Goal: Transaction & Acquisition: Purchase product/service

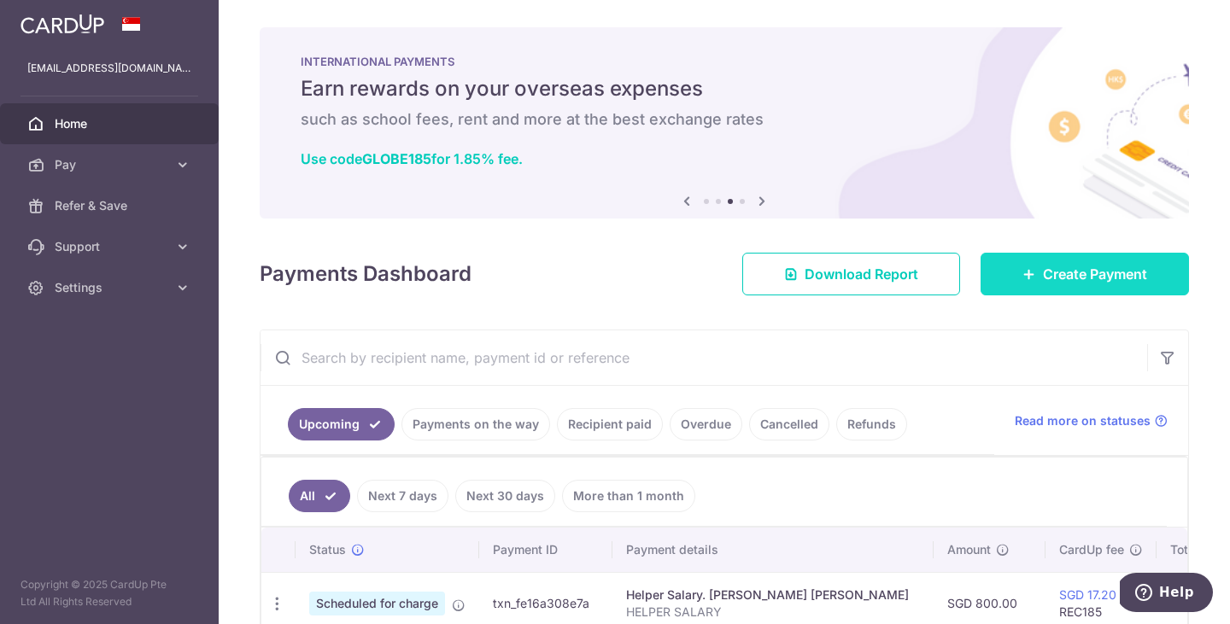
click at [1096, 286] on link "Create Payment" at bounding box center [1085, 274] width 208 height 43
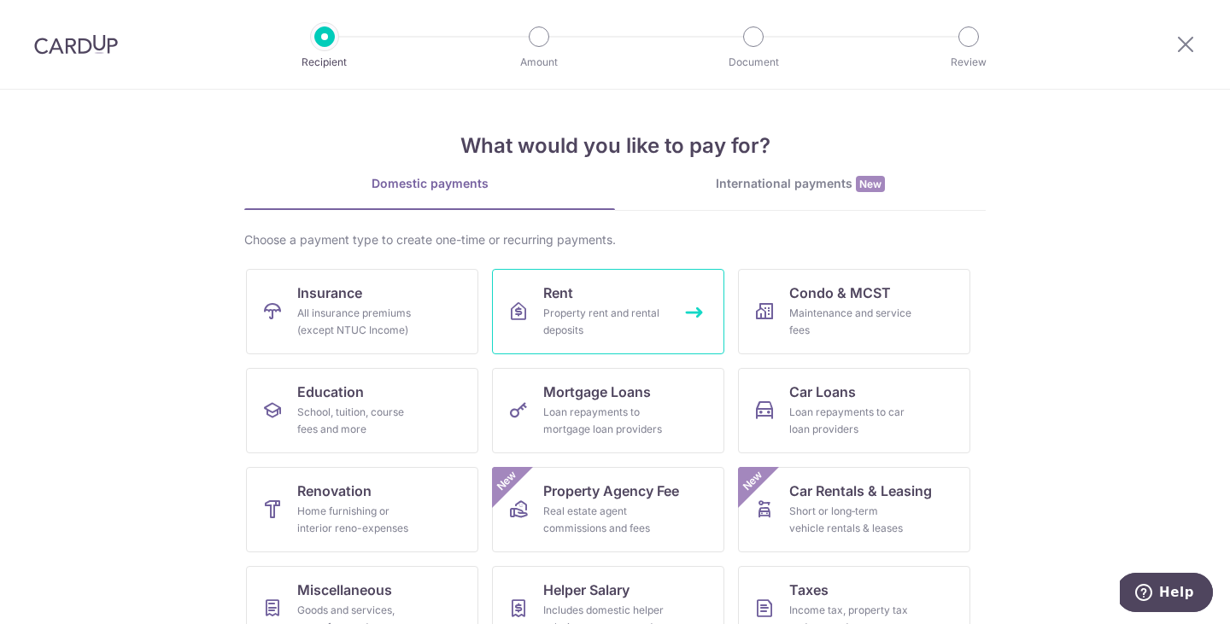
click at [624, 307] on div "Property rent and rental deposits" at bounding box center [604, 322] width 123 height 34
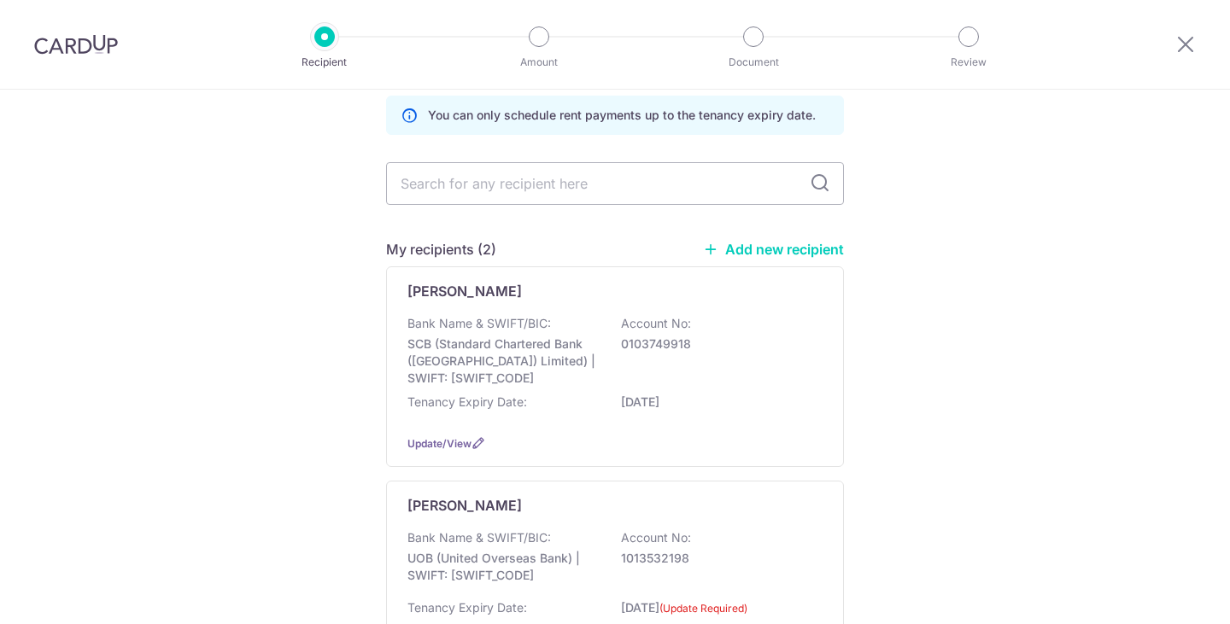
scroll to position [92, 0]
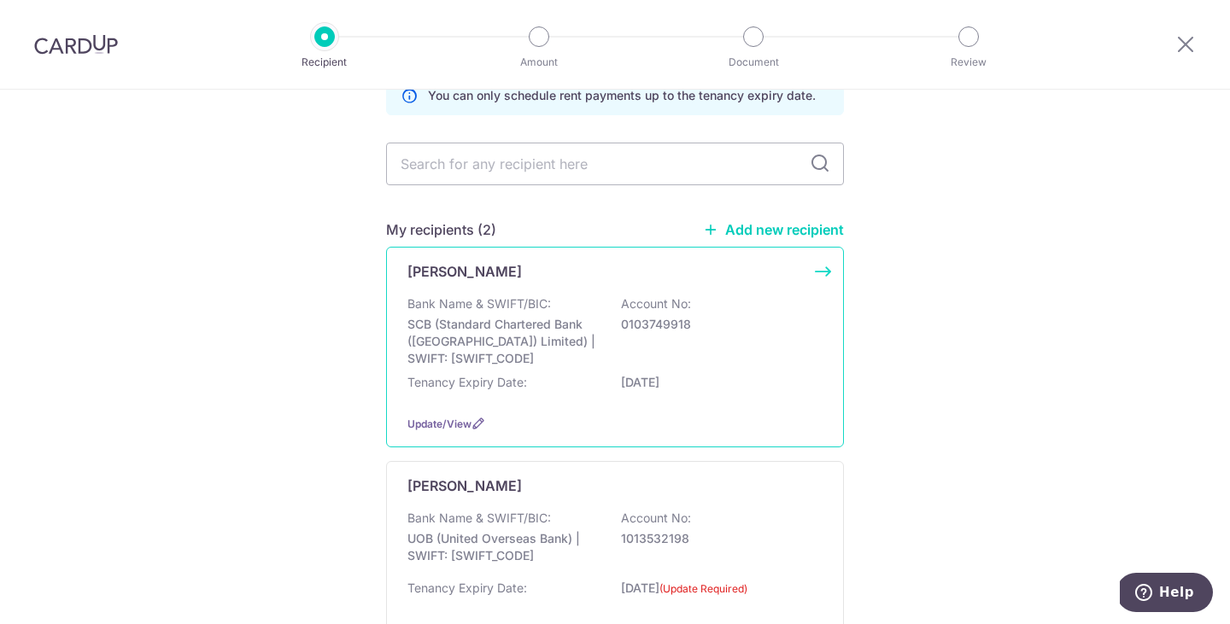
click at [752, 290] on div "JACKY PRAKASH KHIANI Bank Name & SWIFT/BIC: SCB (Standard Chartered Bank (Singa…" at bounding box center [615, 347] width 458 height 201
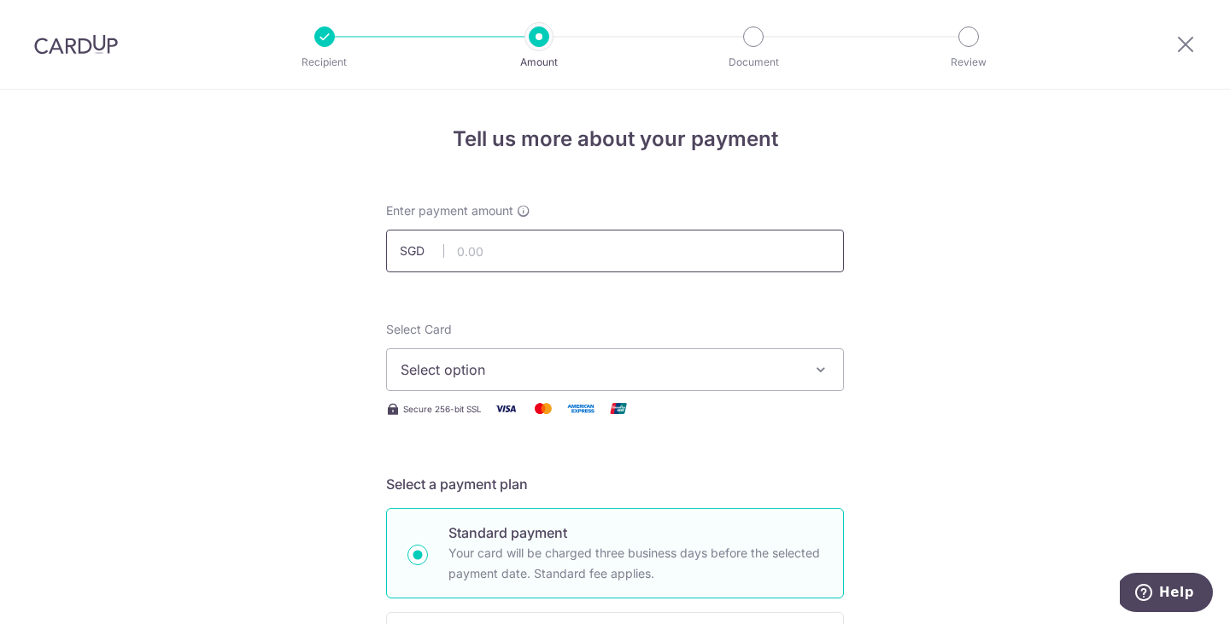
click at [553, 249] on input "text" at bounding box center [615, 251] width 458 height 43
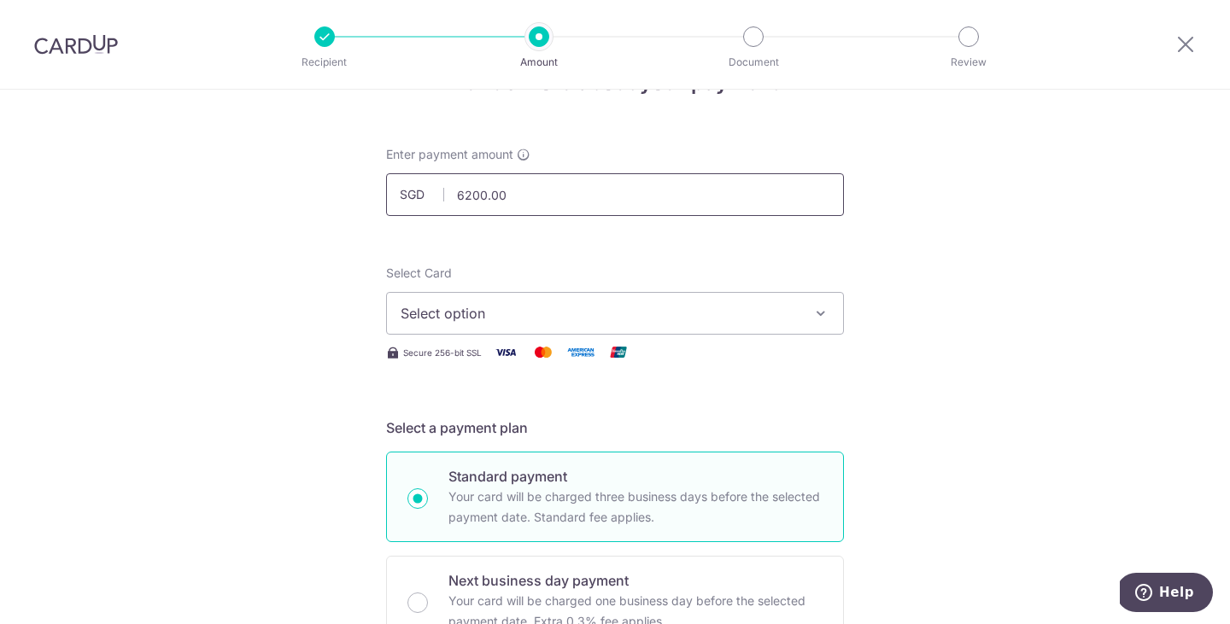
scroll to position [58, 0]
type input "6,200.00"
click at [567, 311] on span "Select option" at bounding box center [600, 312] width 398 height 20
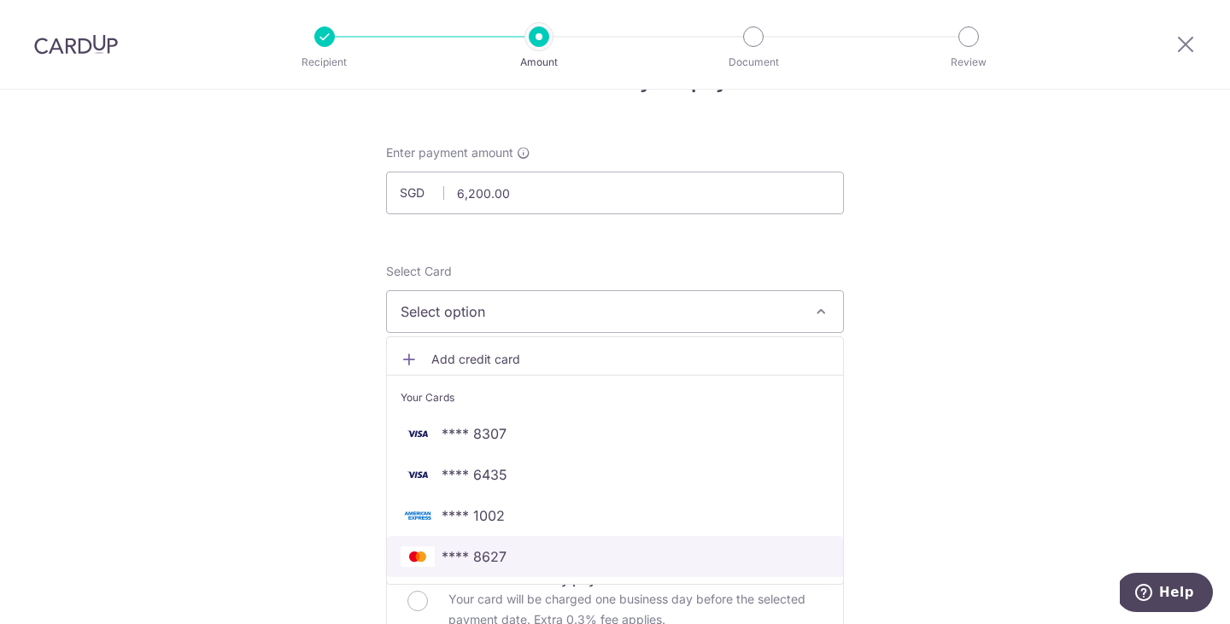
click at [530, 545] on link "**** 8627" at bounding box center [615, 556] width 456 height 41
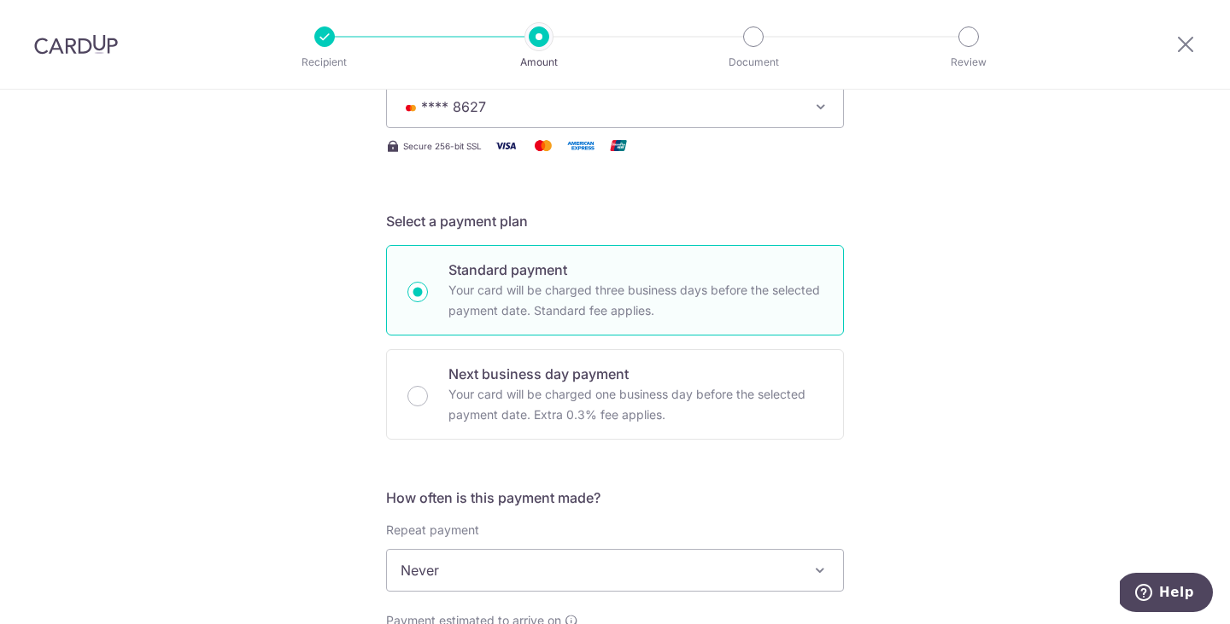
scroll to position [292, 0]
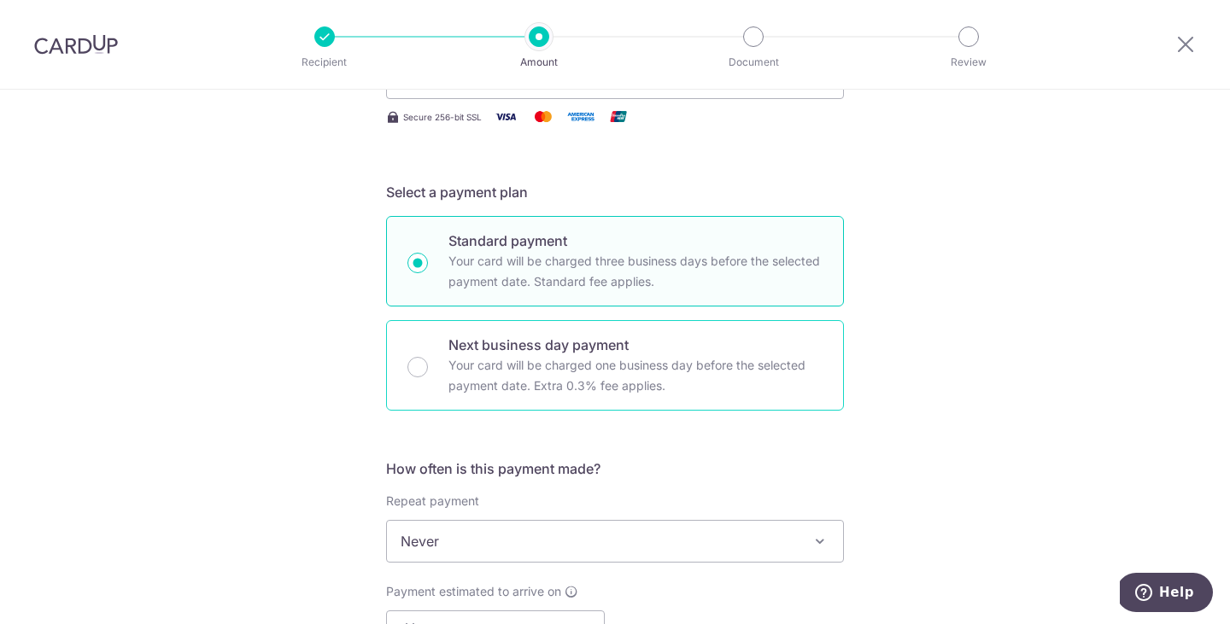
click at [711, 373] on p "Your card will be charged one business day before the selected payment date. Ex…" at bounding box center [635, 375] width 374 height 41
click at [428, 373] on input "Next business day payment Your card will be charged one business day before the…" at bounding box center [417, 367] width 20 height 20
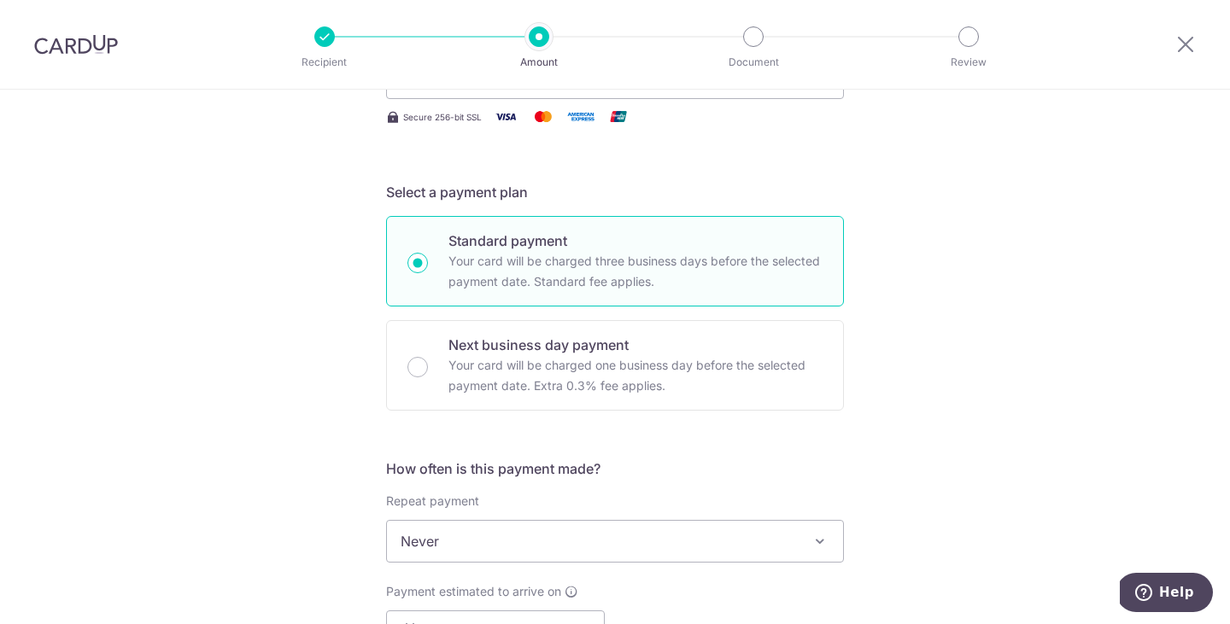
radio input "false"
radio input "true"
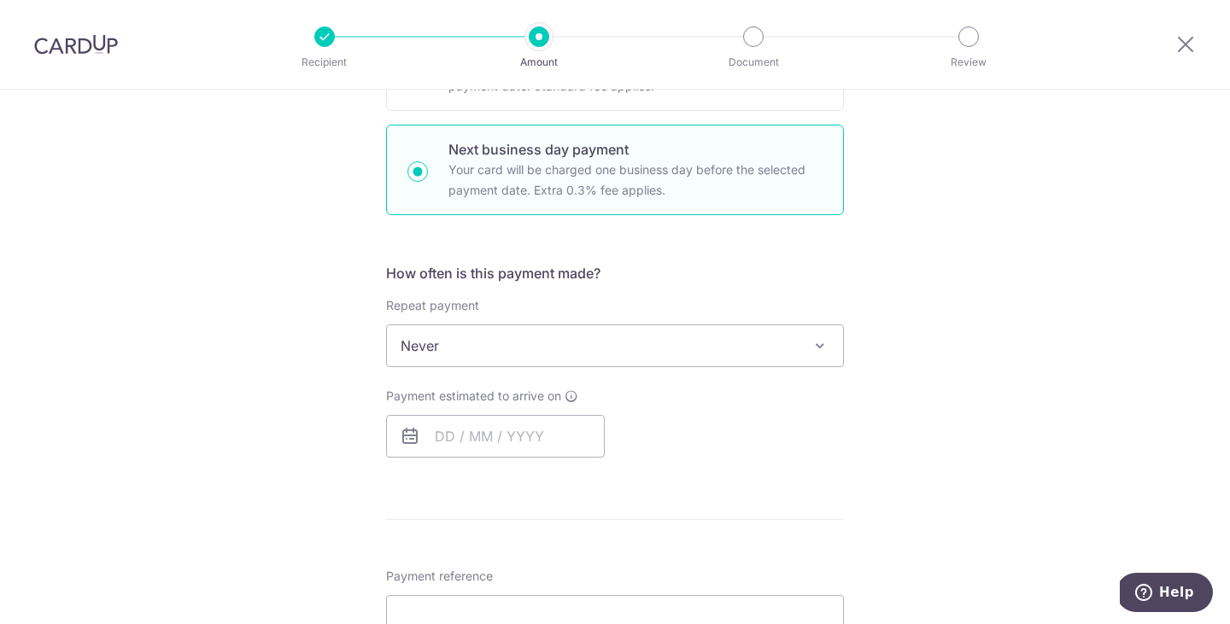
scroll to position [539, 0]
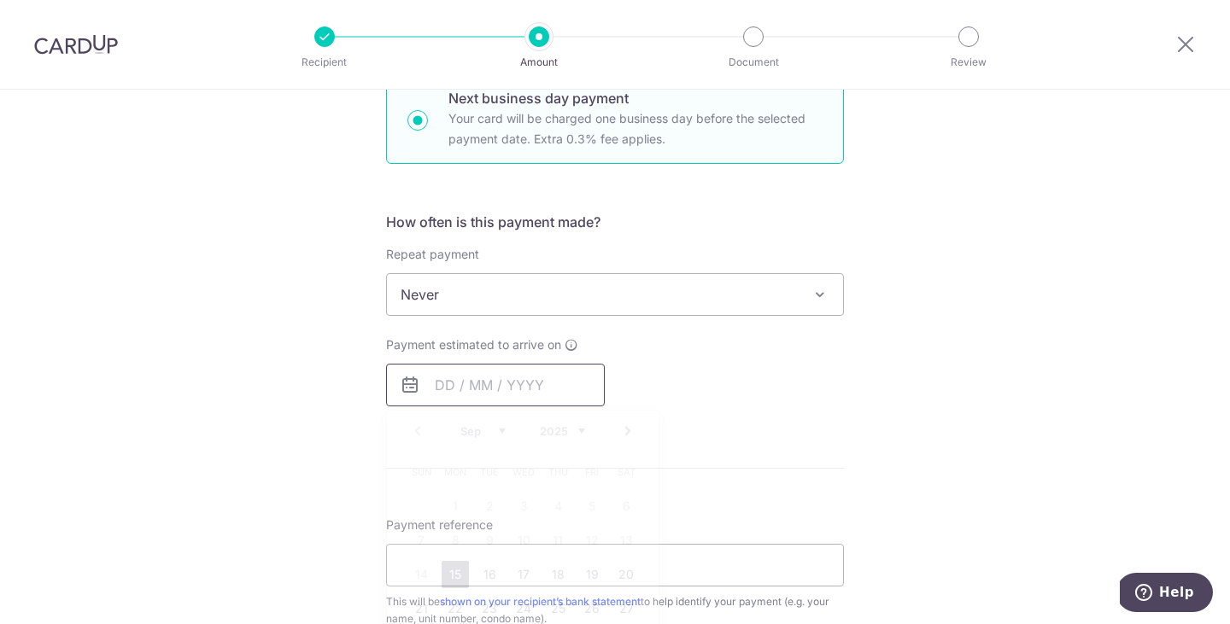
click at [524, 384] on input "text" at bounding box center [495, 385] width 219 height 43
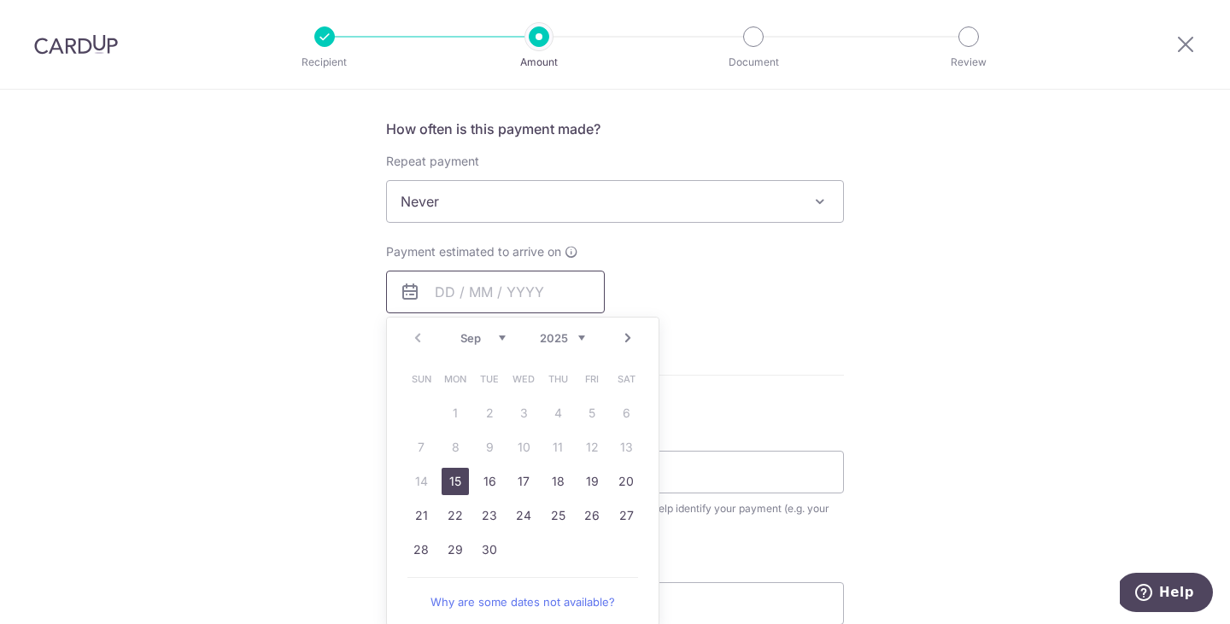
scroll to position [646, 0]
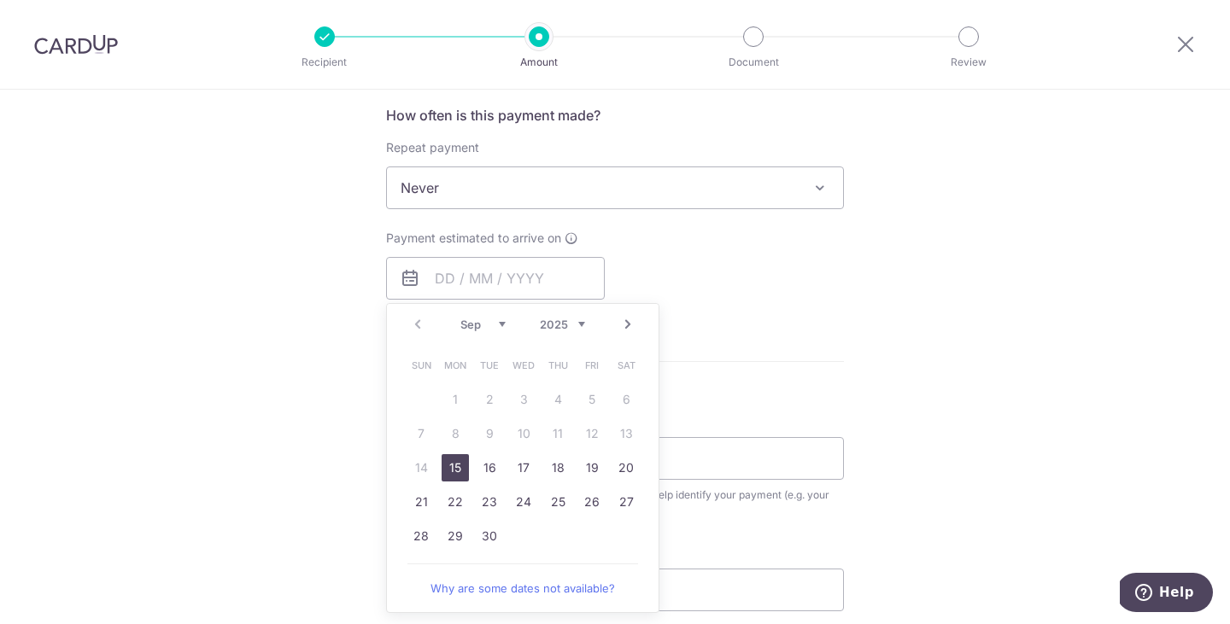
click at [451, 464] on link "15" at bounding box center [455, 467] width 27 height 27
type input "[DATE]"
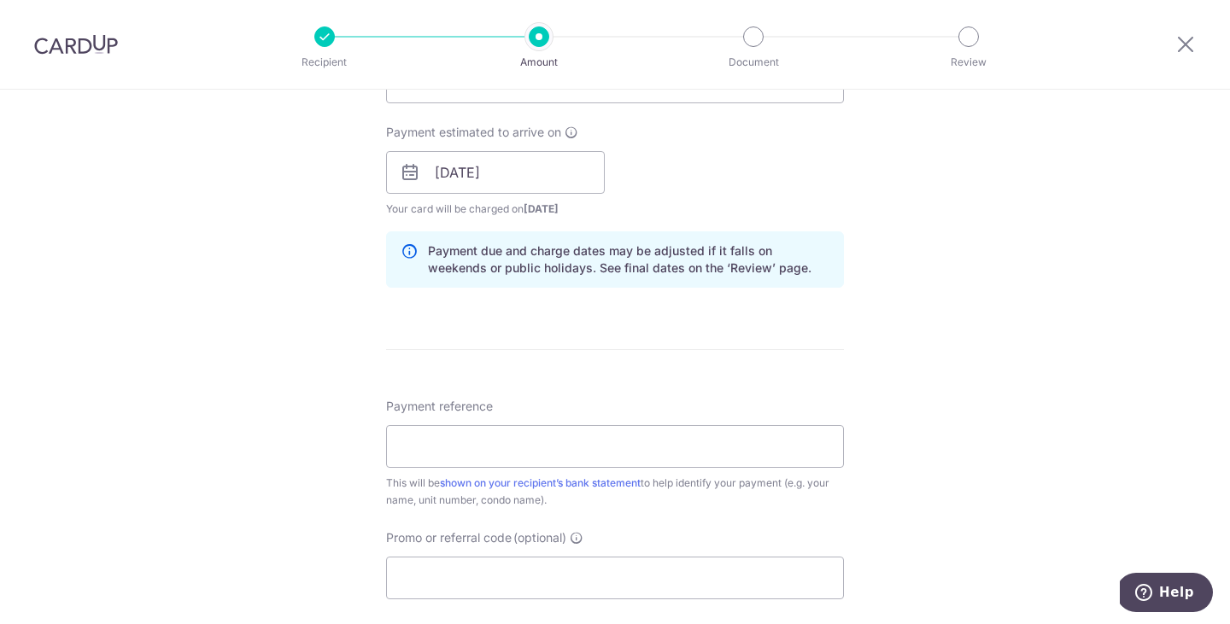
scroll to position [816, 0]
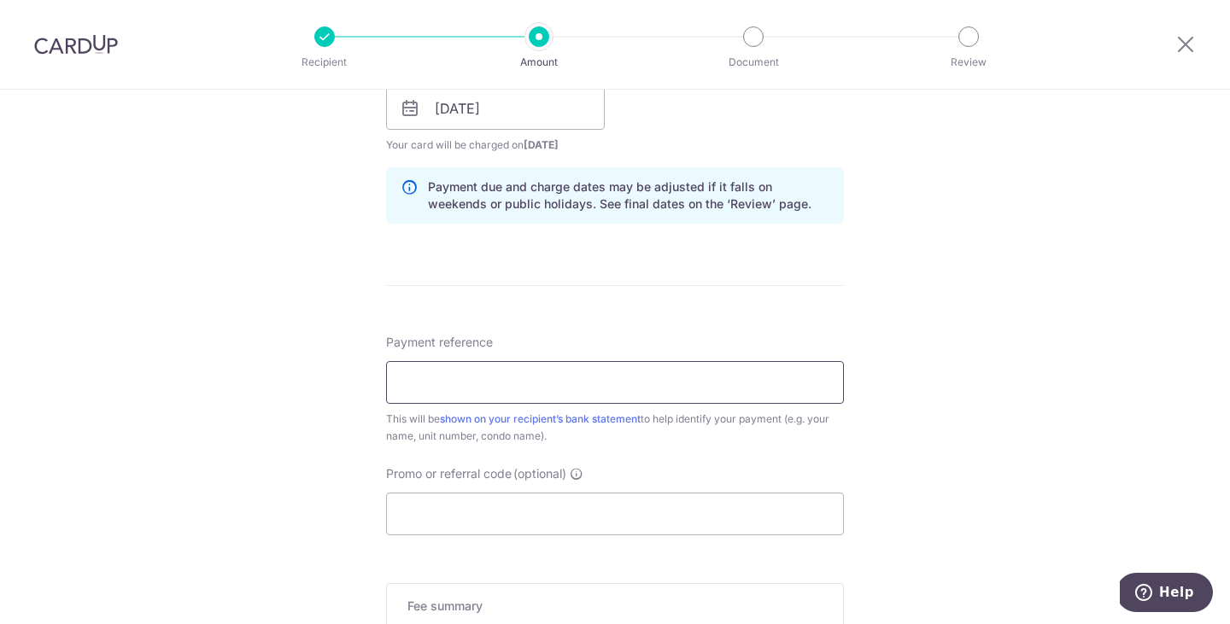
click at [669, 389] on input "Payment reference" at bounding box center [615, 382] width 458 height 43
type input "RENT"
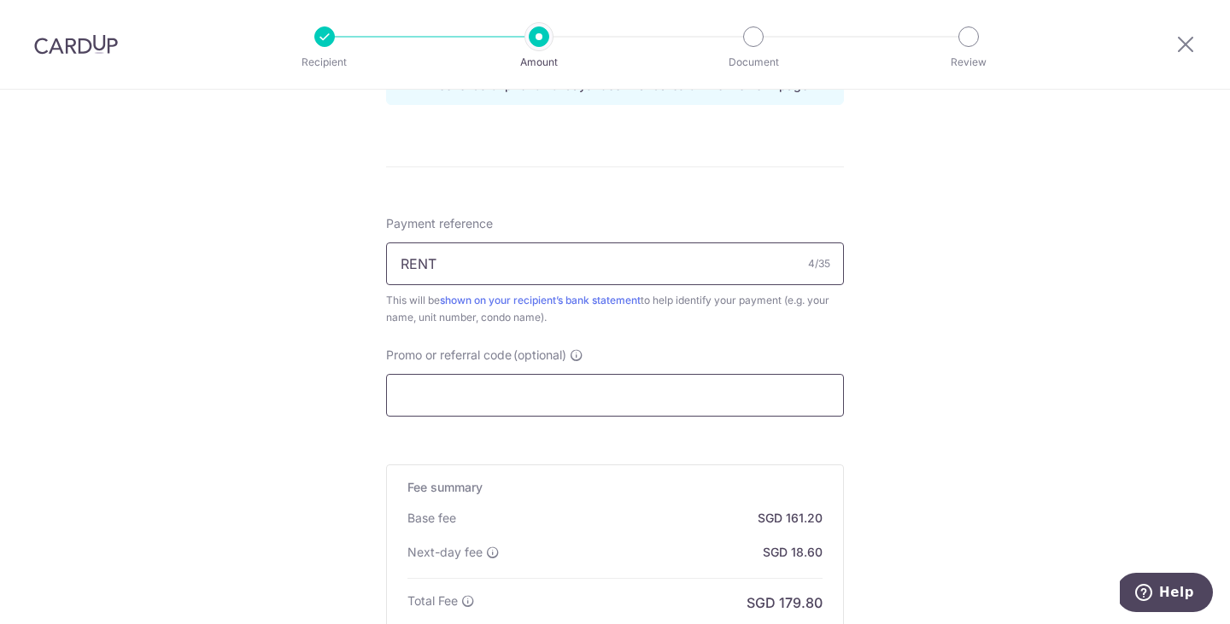
scroll to position [938, 0]
click at [627, 390] on input "Promo or referral code (optional)" at bounding box center [615, 392] width 458 height 43
type input "A"
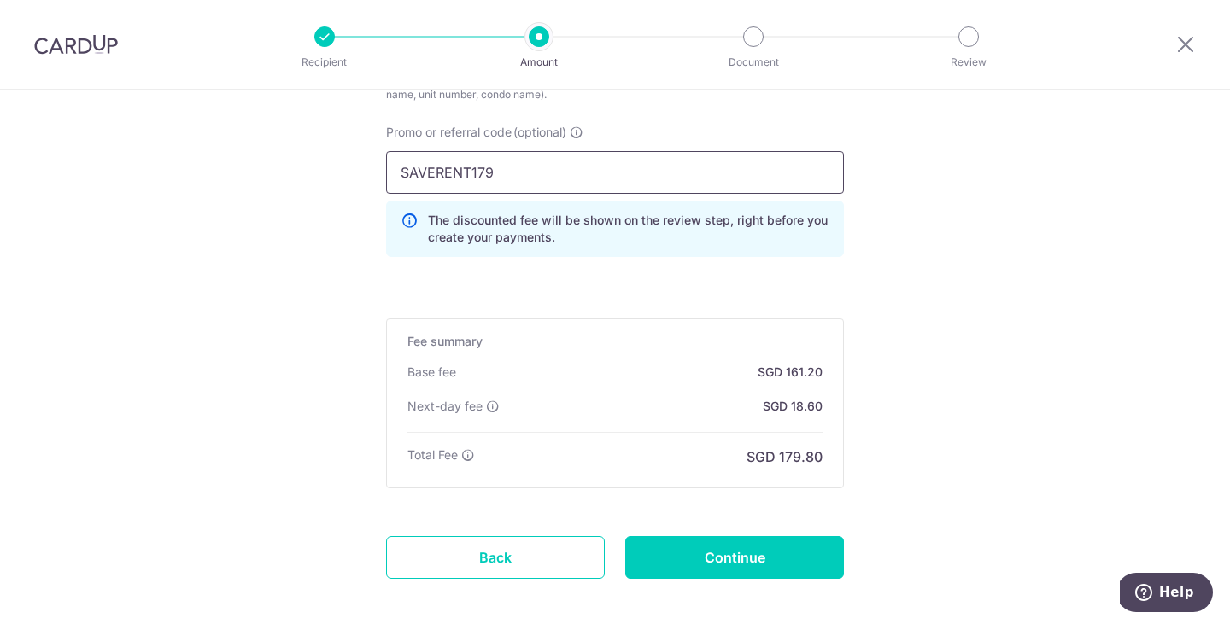
scroll to position [1216, 0]
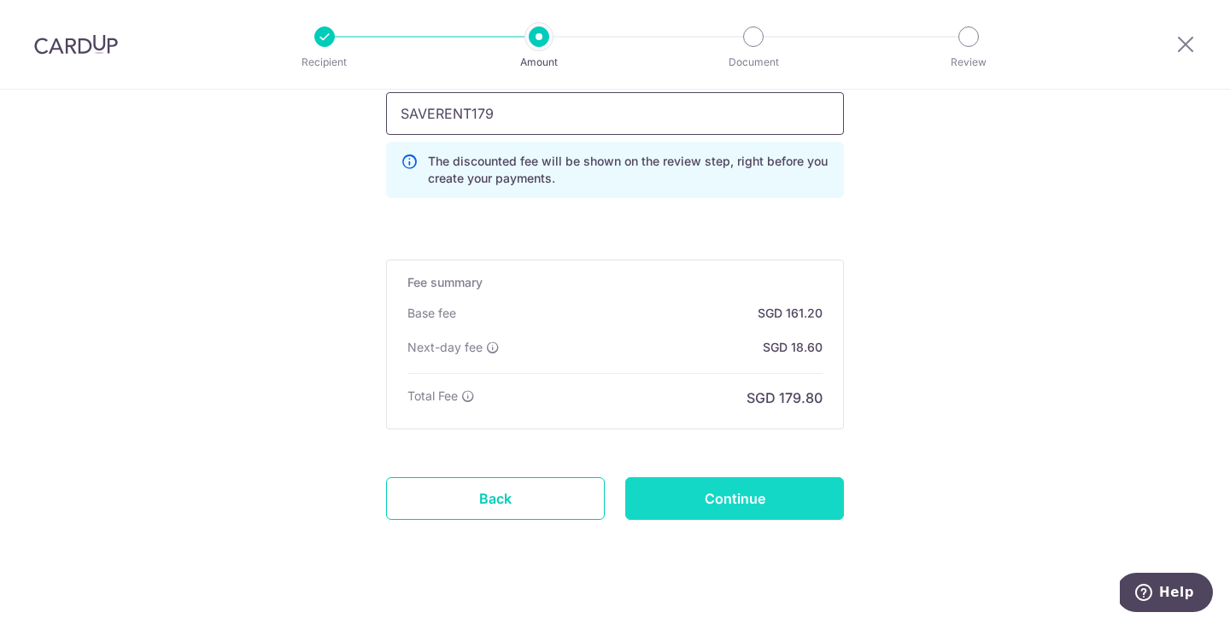
type input "SAVERENT179"
click at [764, 507] on input "Continue" at bounding box center [734, 498] width 219 height 43
type input "Create Schedule"
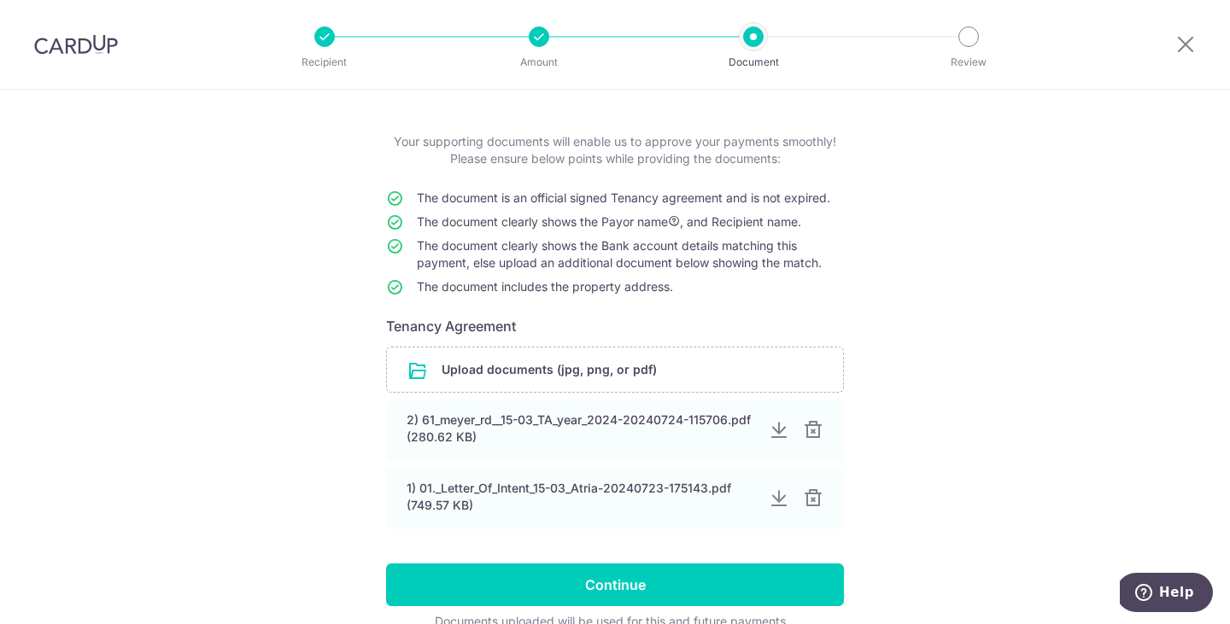
scroll to position [155, 0]
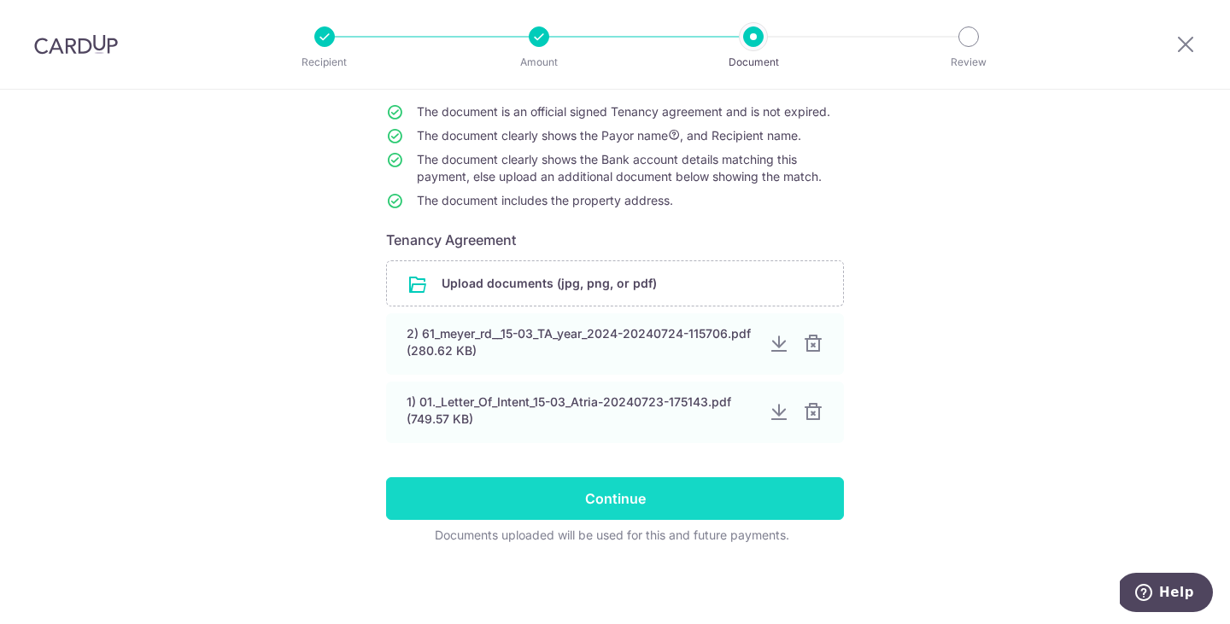
click at [729, 501] on input "Continue" at bounding box center [615, 498] width 458 height 43
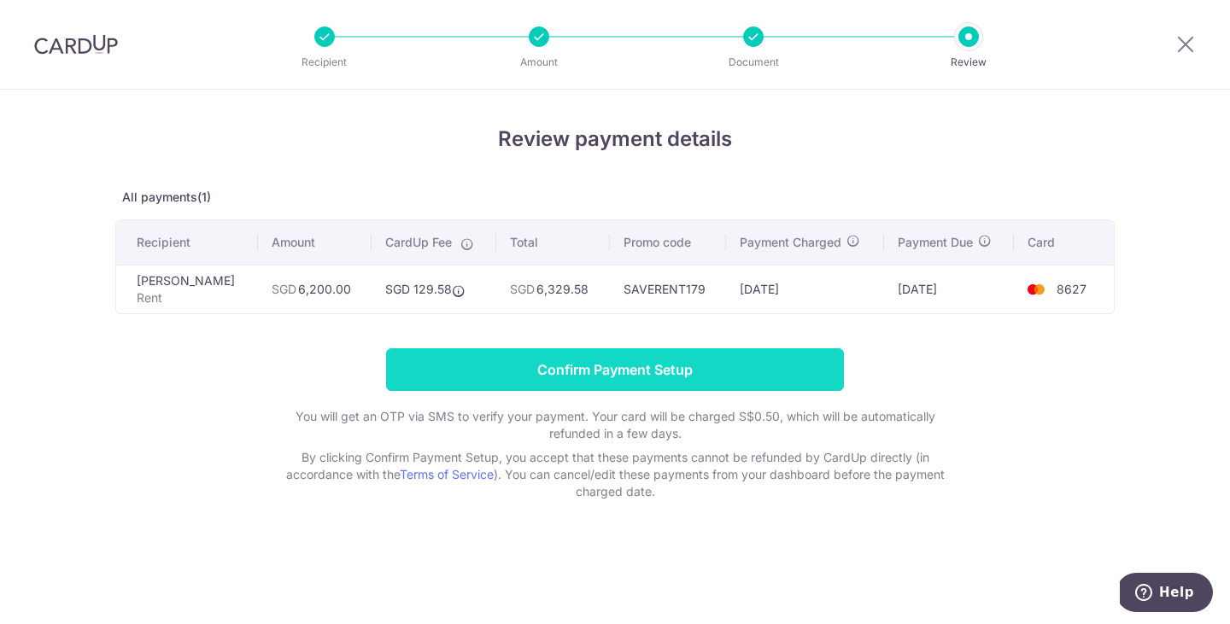
click at [633, 367] on input "Confirm Payment Setup" at bounding box center [615, 369] width 458 height 43
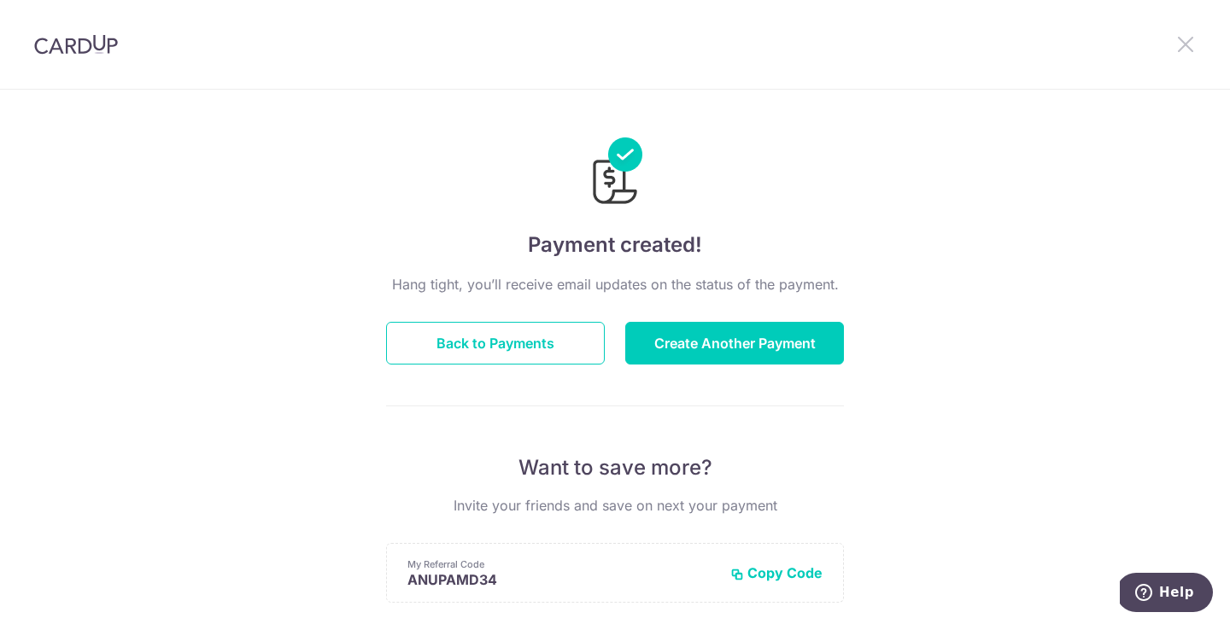
click at [1192, 39] on icon at bounding box center [1185, 43] width 20 height 21
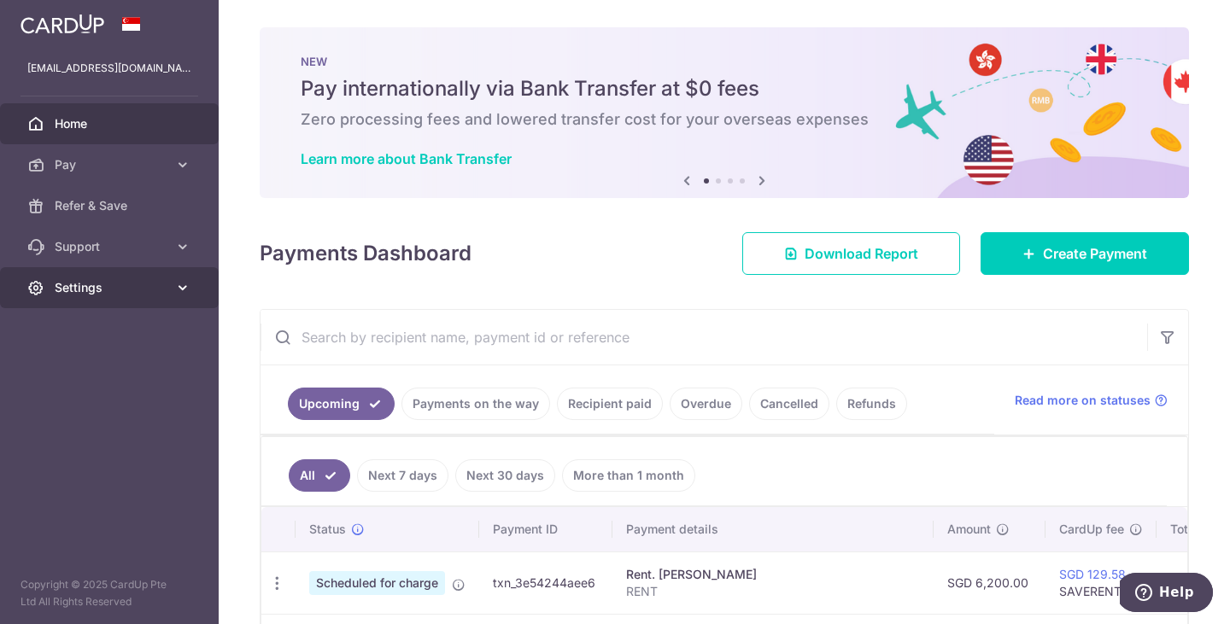
click at [188, 291] on icon at bounding box center [182, 287] width 17 height 17
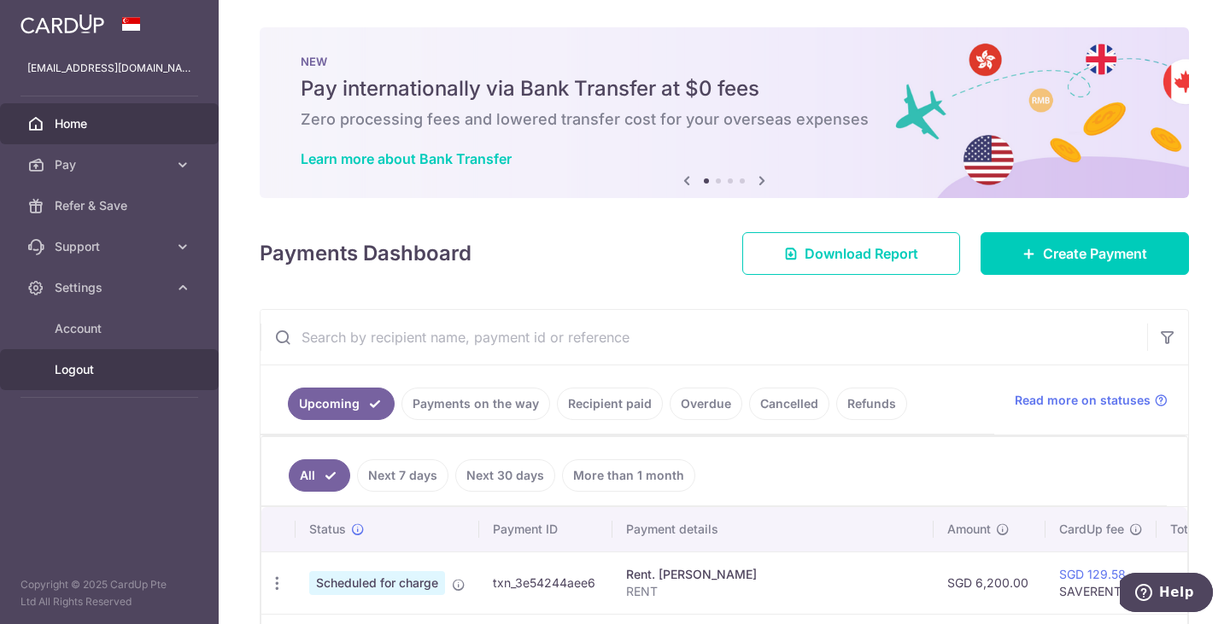
click at [90, 369] on span "Logout" at bounding box center [111, 369] width 113 height 17
